Goal: Transaction & Acquisition: Subscribe to service/newsletter

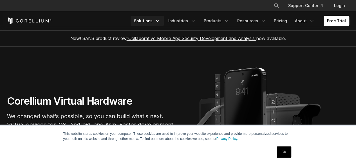
click at [159, 20] on polyline "Navigation Menu" at bounding box center [157, 20] width 3 height 1
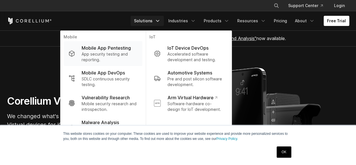
click at [131, 53] on p "App security testing and reporting." at bounding box center [110, 56] width 56 height 11
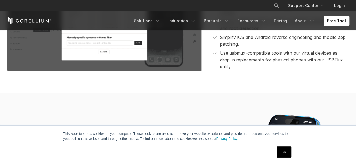
scroll to position [660, 0]
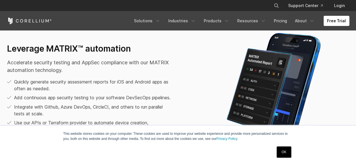
click at [327, 24] on link "Free Trial" at bounding box center [336, 21] width 26 height 10
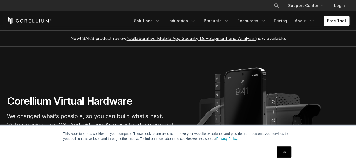
click at [329, 21] on link "Free Trial" at bounding box center [336, 21] width 26 height 10
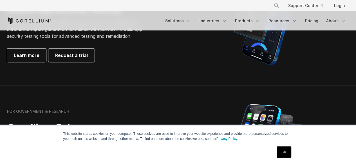
scroll to position [195, 0]
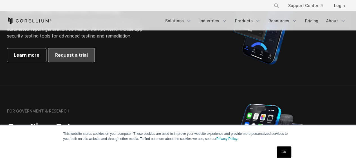
click at [85, 55] on span "Request a trial" at bounding box center [71, 54] width 33 height 7
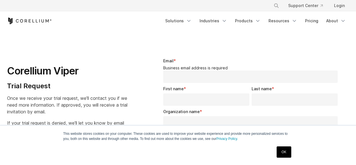
select select "**"
